Goal: Go to known website: Access a specific website the user already knows

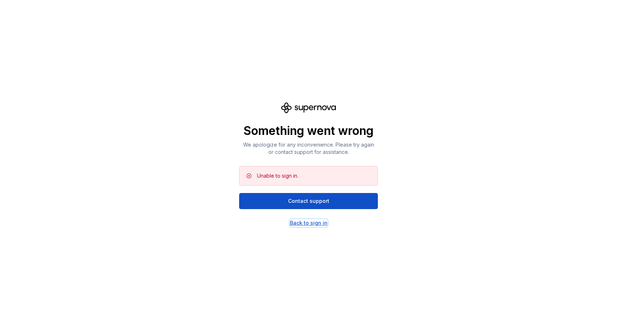
click at [316, 224] on div "Back to sign in" at bounding box center [309, 222] width 38 height 7
